Goal: Use online tool/utility: Utilize a website feature to perform a specific function

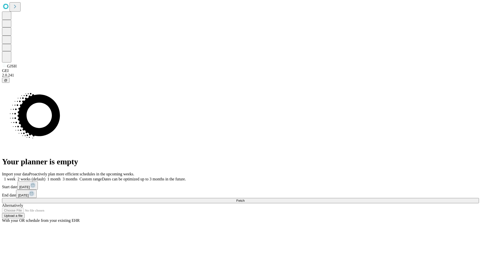
click at [245, 199] on span "Fetch" at bounding box center [240, 201] width 8 height 4
